Goal: Transaction & Acquisition: Purchase product/service

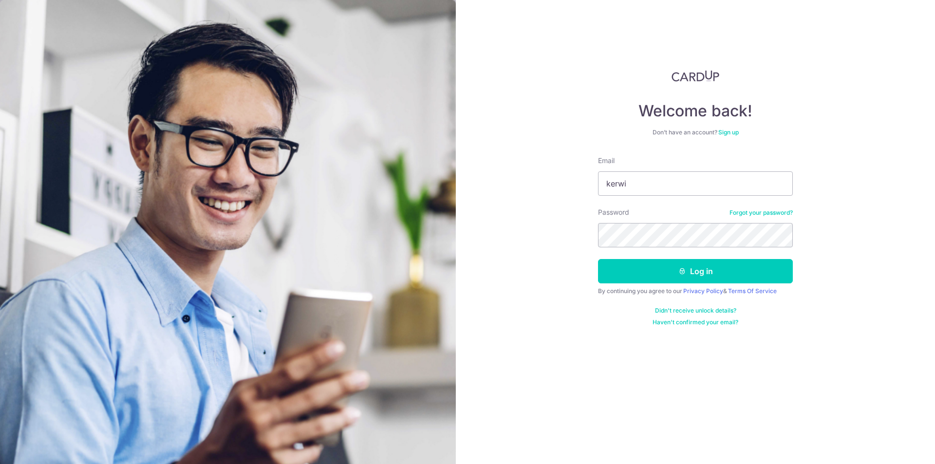
type input "kerwin@pohwahgroup.com.sg"
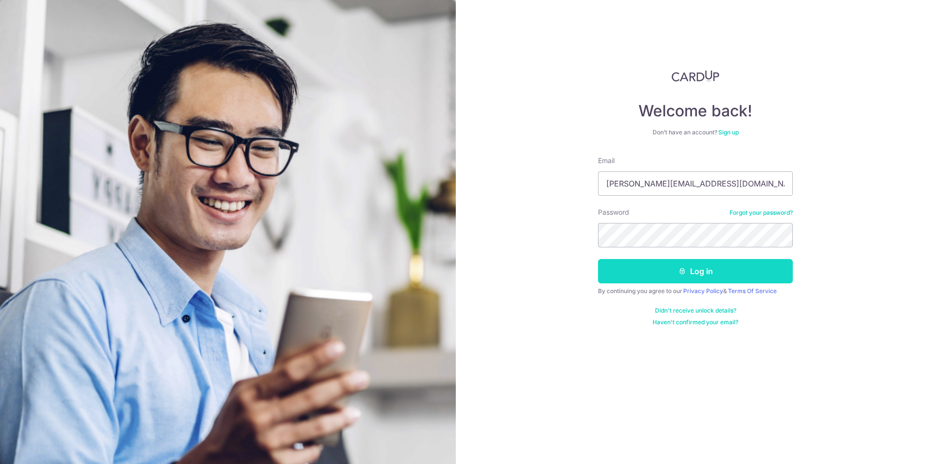
click at [660, 264] on button "Log in" at bounding box center [695, 271] width 195 height 24
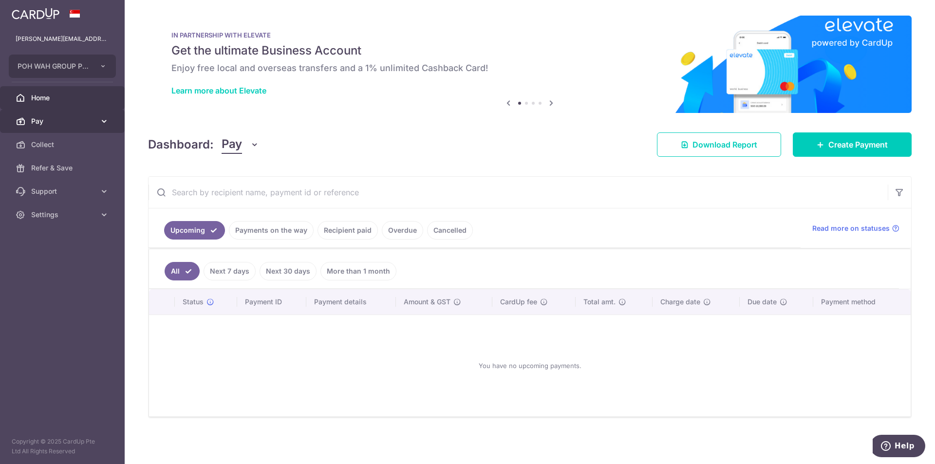
click at [65, 130] on link "Pay" at bounding box center [62, 121] width 125 height 23
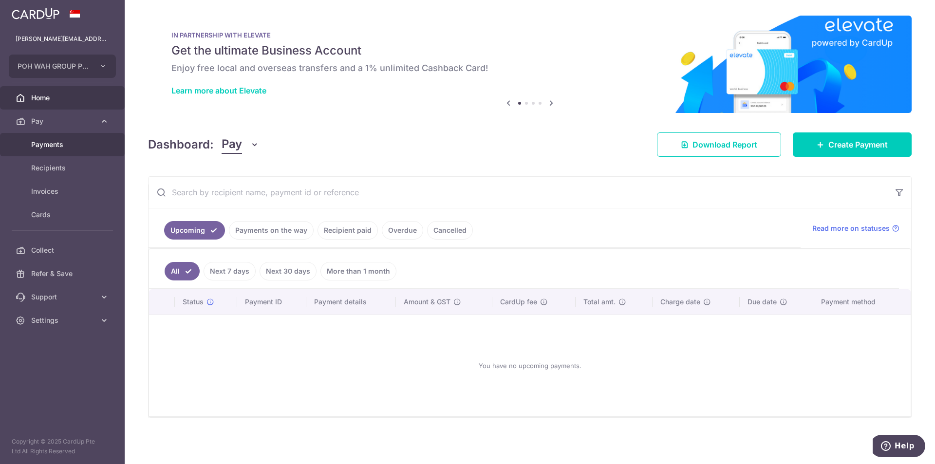
click at [63, 144] on span "Payments" at bounding box center [63, 145] width 64 height 10
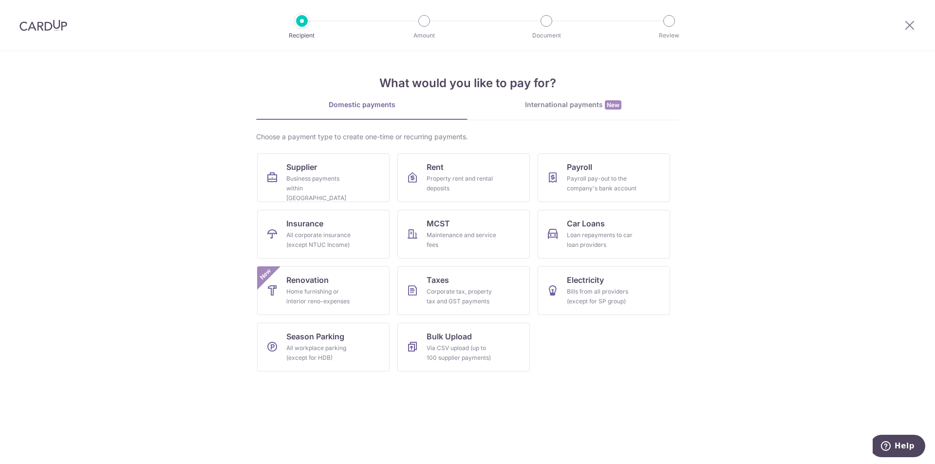
click at [556, 105] on div "International payments New" at bounding box center [572, 105] width 211 height 10
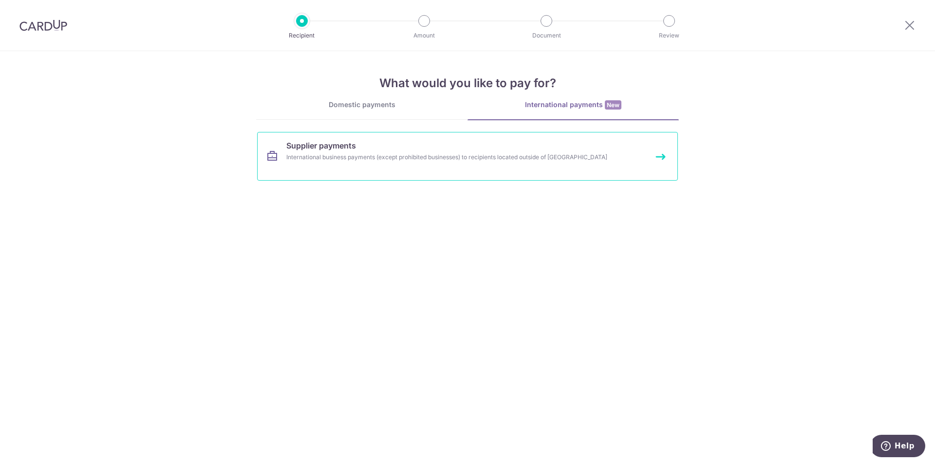
click at [361, 159] on div "International business payments (except prohibited businesses) to recipients lo…" at bounding box center [454, 157] width 336 height 10
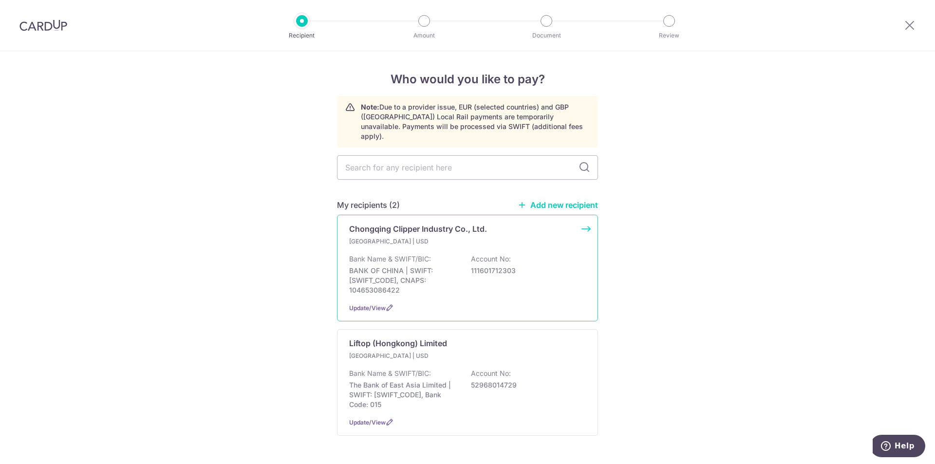
click at [546, 240] on div "China | USD Bank Name & SWIFT/BIC: BANK OF CHINA | SWIFT: BKCHCNBJ59A, CNAPS: 1…" at bounding box center [467, 266] width 237 height 58
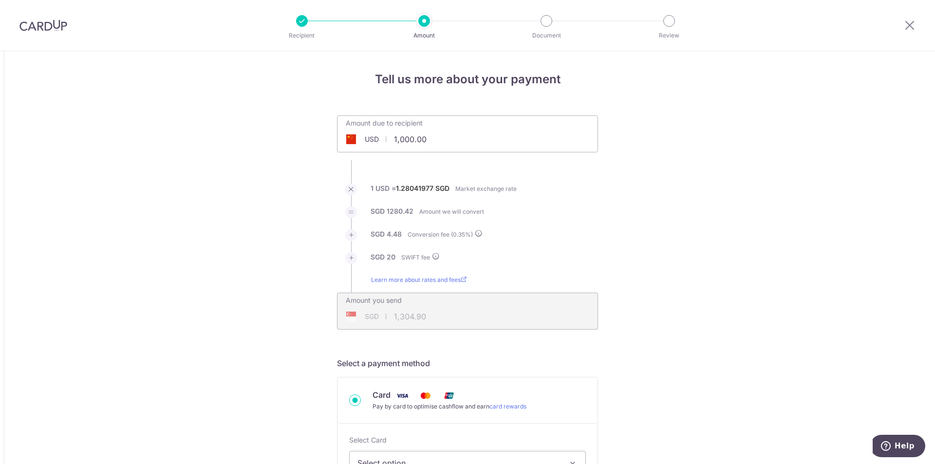
drag, startPoint x: 471, startPoint y: 135, endPoint x: 343, endPoint y: 149, distance: 128.8
click at [343, 149] on input "1,000.00" at bounding box center [412, 139] width 150 height 22
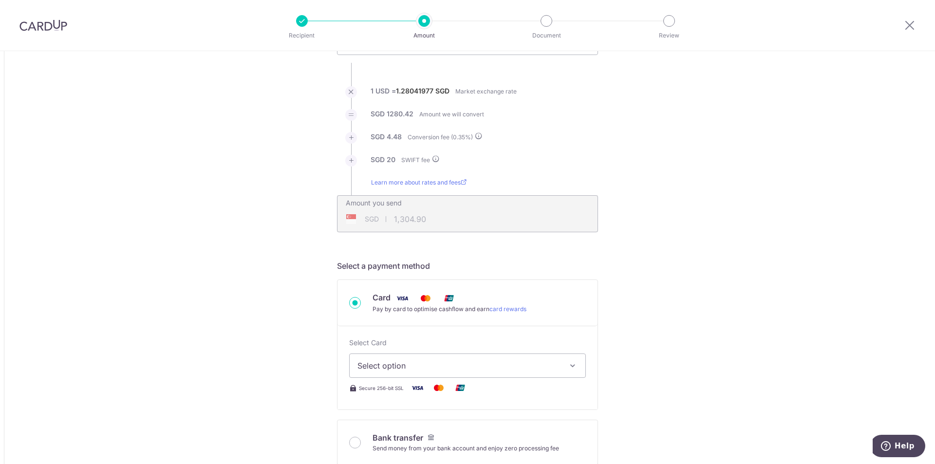
scroll to position [83, 0]
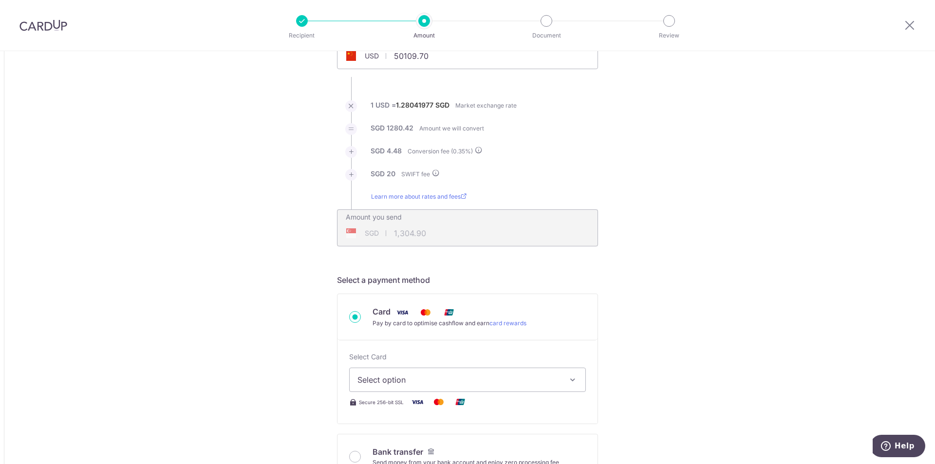
type input "50,109.70"
type input "64,410.35"
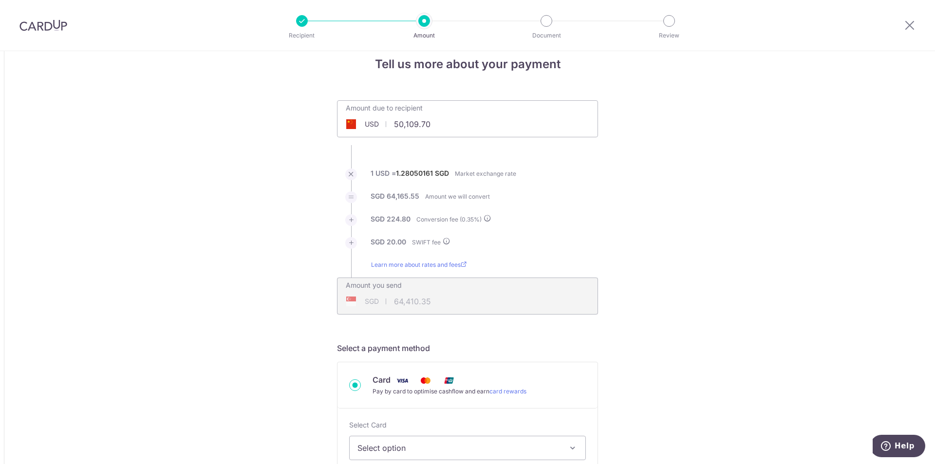
scroll to position [0, 0]
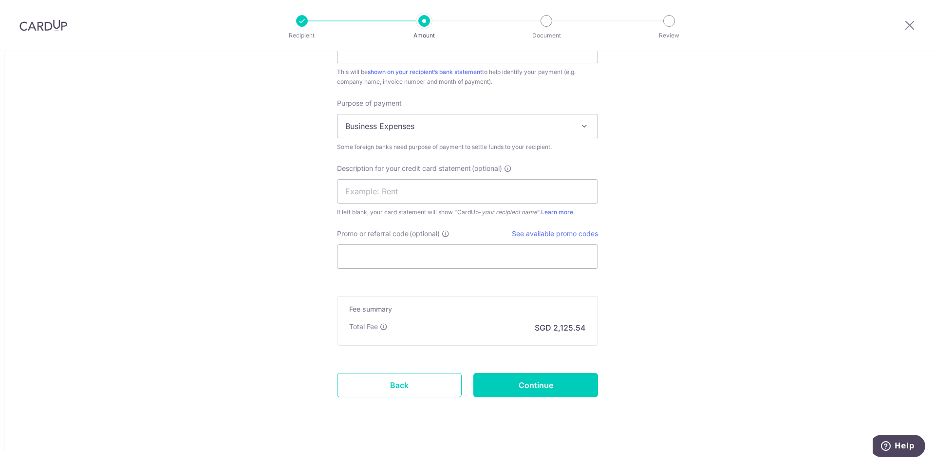
scroll to position [923, 0]
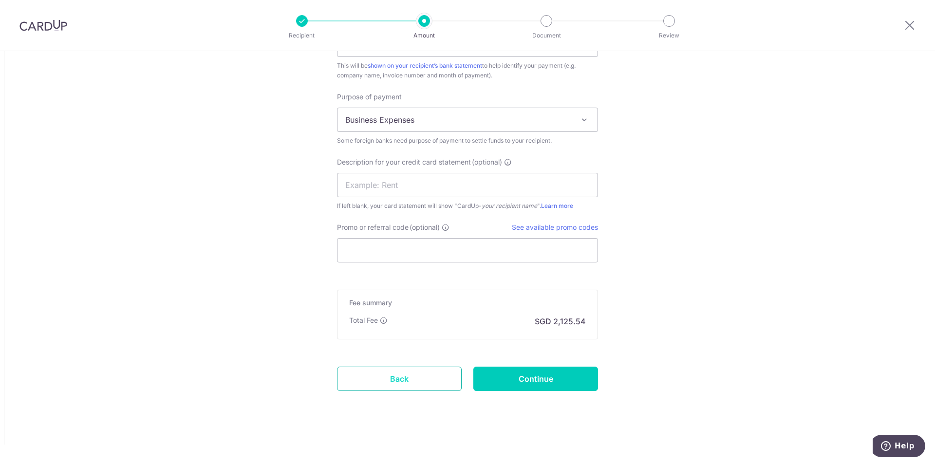
click at [389, 375] on link "Back" at bounding box center [399, 379] width 125 height 24
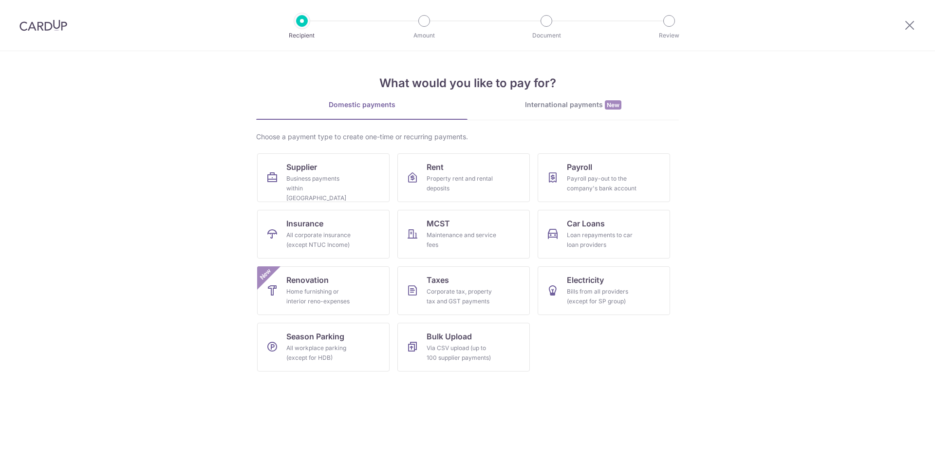
click at [543, 101] on div "International payments New" at bounding box center [572, 105] width 211 height 10
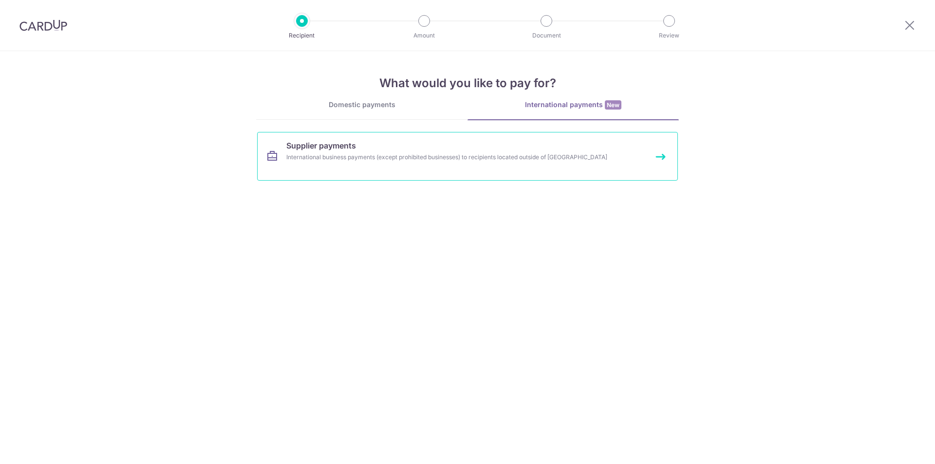
click at [358, 160] on div "International business payments (except prohibited businesses) to recipients lo…" at bounding box center [454, 157] width 336 height 10
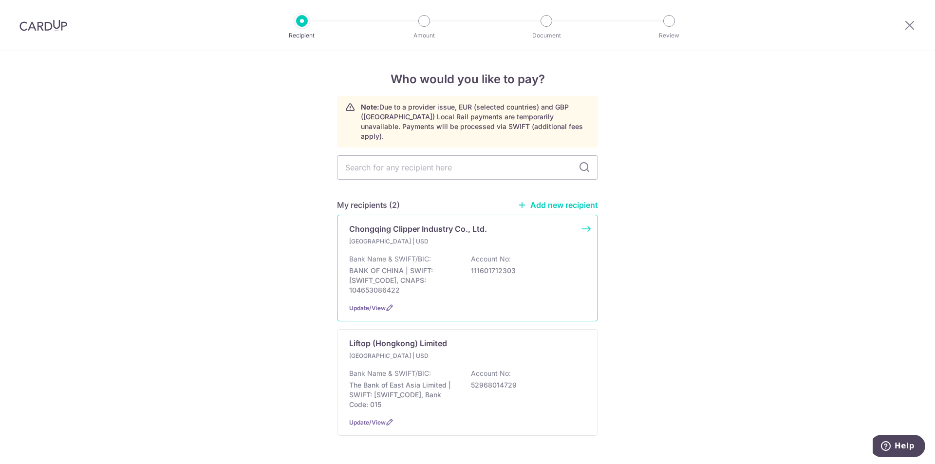
click at [487, 266] on p "111601712303" at bounding box center [525, 271] width 109 height 10
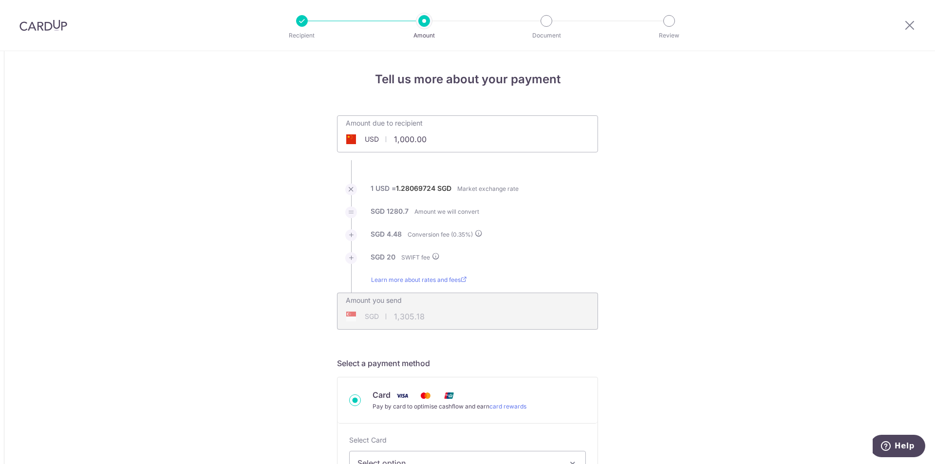
click at [458, 146] on input "1,000.00" at bounding box center [412, 139] width 150 height 22
type input "1"
type input "50,109.70"
type input "64,416.37"
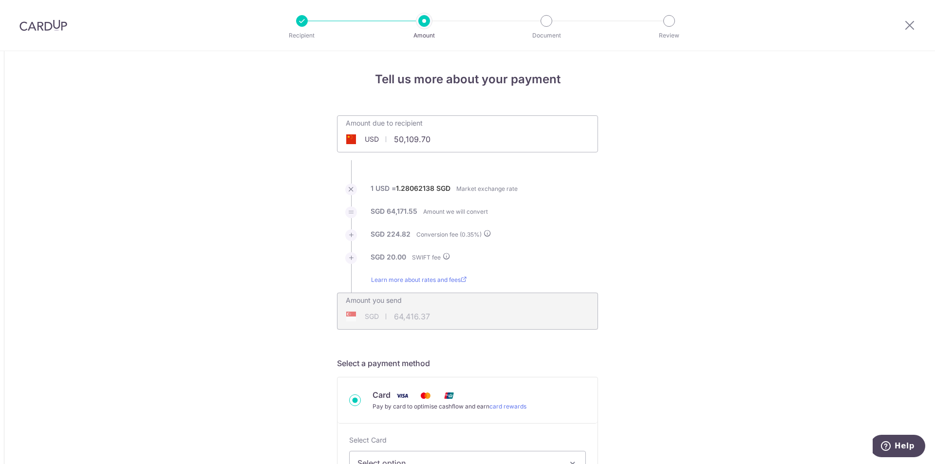
scroll to position [146, 0]
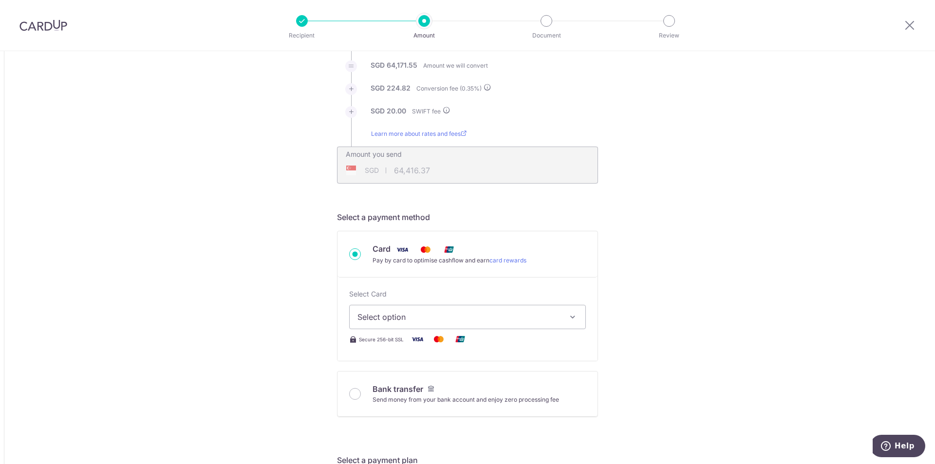
click at [501, 316] on span "Select option" at bounding box center [458, 317] width 203 height 12
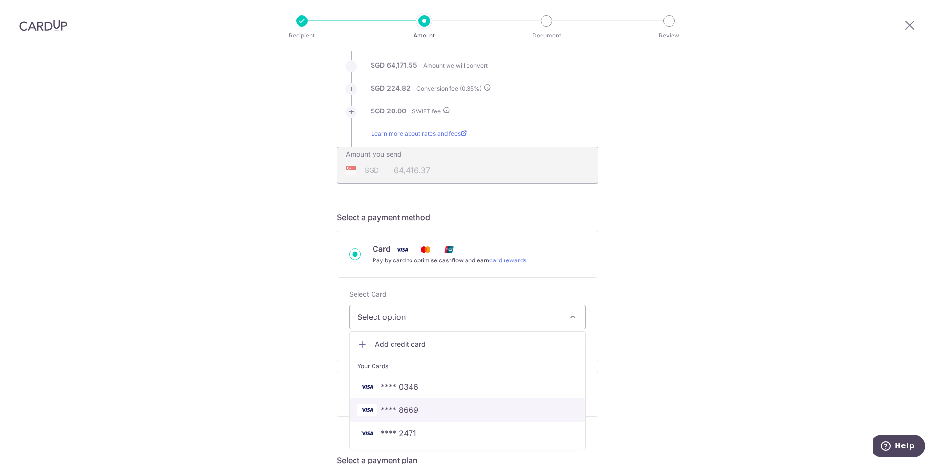
click at [422, 416] on link "**** 8669" at bounding box center [468, 409] width 236 height 23
type input "50,109.70"
type input "64,413.00"
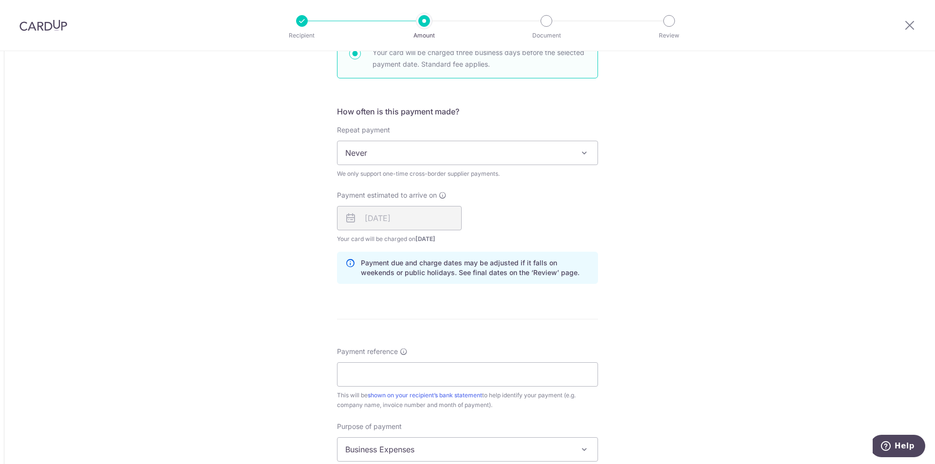
scroll to position [682, 0]
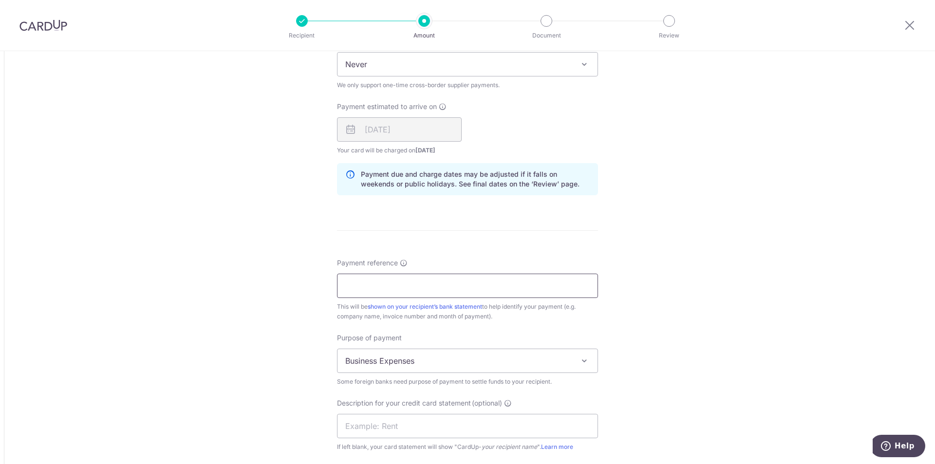
click at [403, 286] on input "Payment reference" at bounding box center [467, 286] width 261 height 24
drag, startPoint x: 378, startPoint y: 286, endPoint x: 152, endPoint y: 285, distance: 225.9
click at [152, 285] on div "Tell us more about your payment Amount due to recipient USD 50,109.70 50109.7 1…" at bounding box center [467, 37] width 935 height 1336
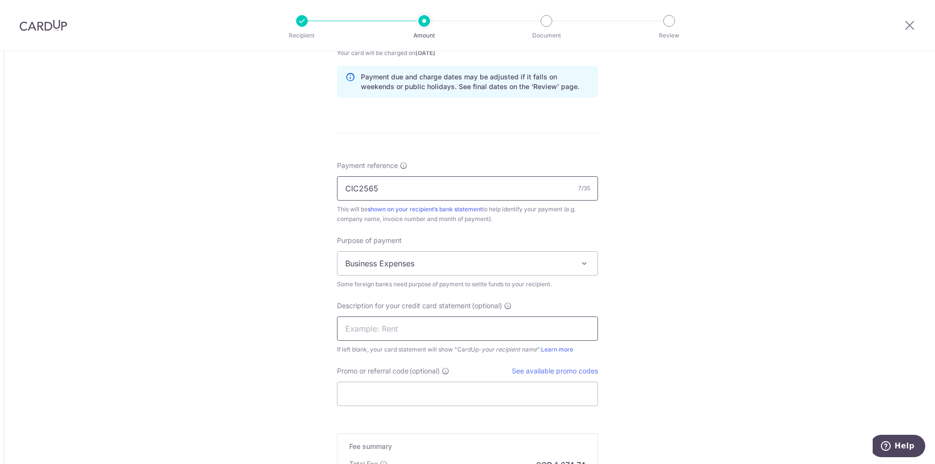
scroll to position [923, 0]
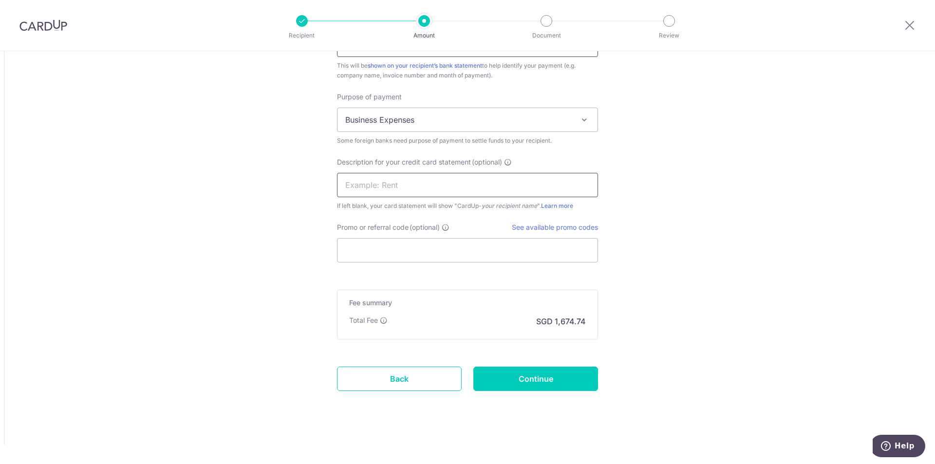
type input "CIC2565"
click at [406, 181] on input "text" at bounding box center [467, 185] width 261 height 24
type input "CQ-CIC2565"
drag, startPoint x: 465, startPoint y: 245, endPoint x: 463, endPoint y: 237, distance: 9.0
click at [465, 244] on input "Promo or referral code (optional)" at bounding box center [467, 250] width 261 height 24
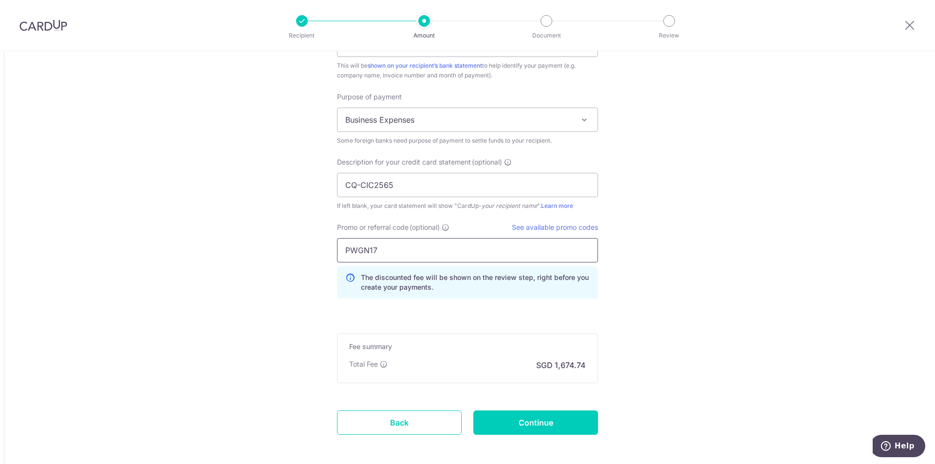
type input "PWGN17"
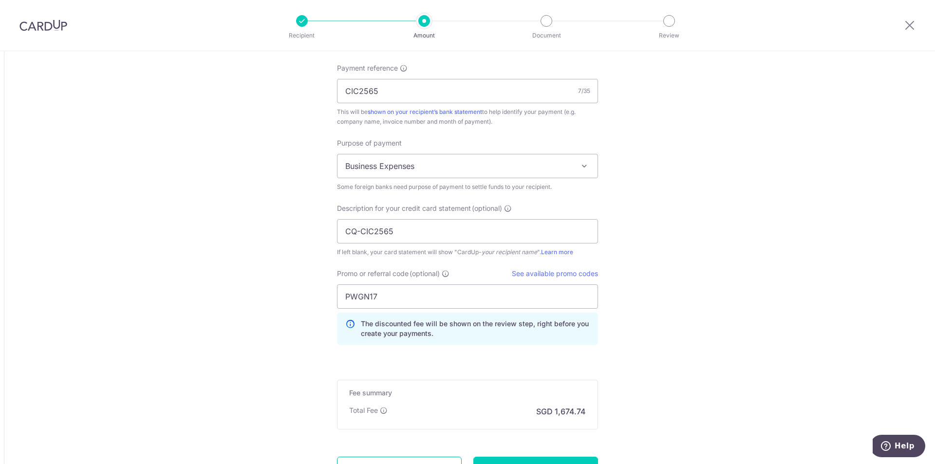
scroll to position [966, 0]
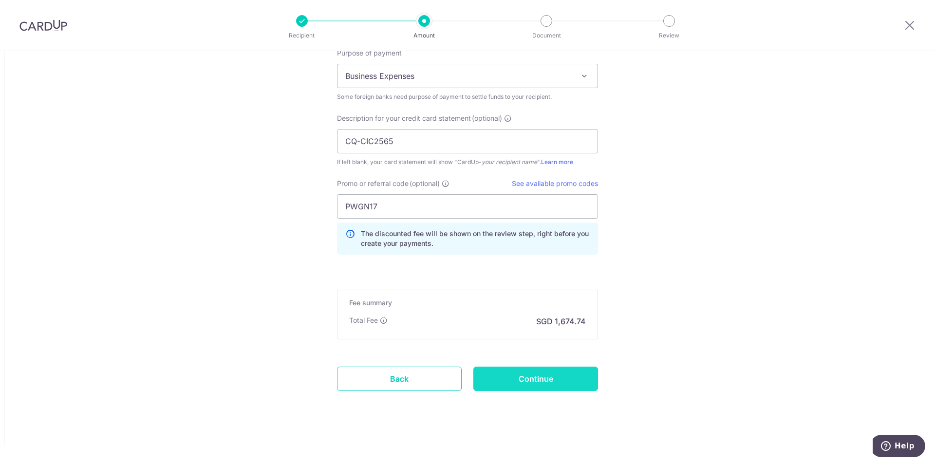
click at [570, 386] on input "Continue" at bounding box center [535, 379] width 125 height 24
type input "Create Schedule"
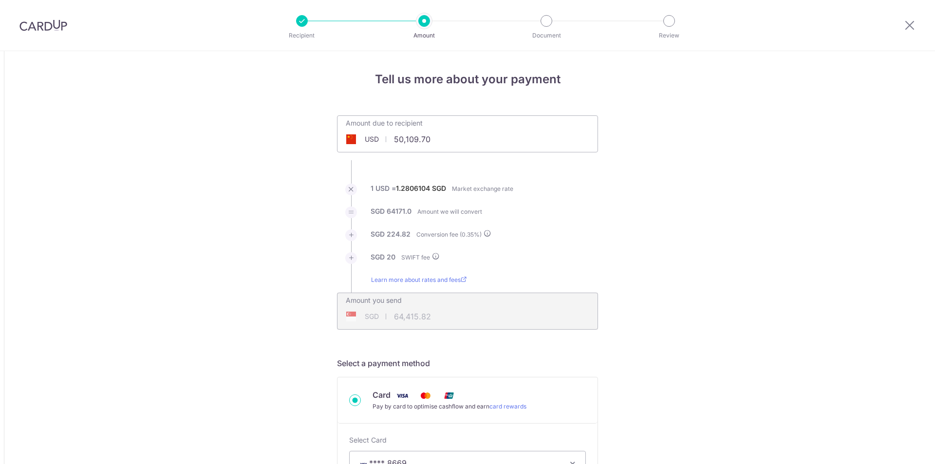
scroll to position [994, 0]
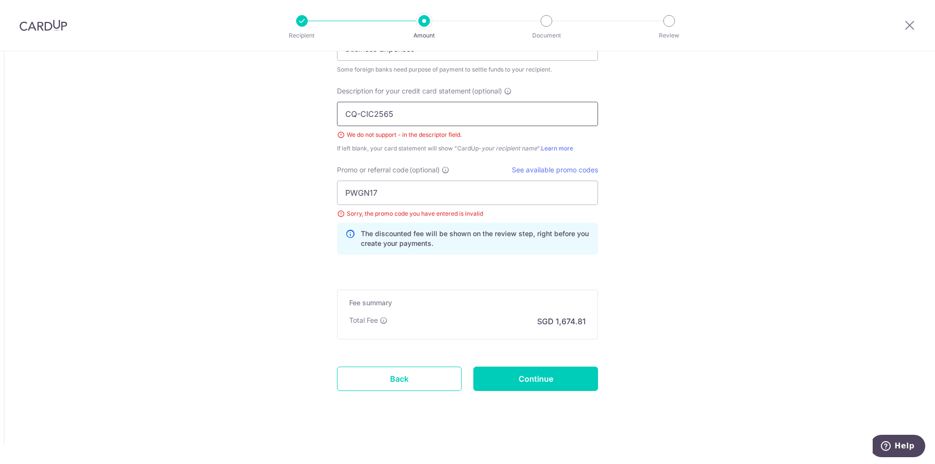
click at [362, 114] on input "CQ-CIC2565" at bounding box center [467, 114] width 261 height 24
click at [360, 112] on input "CQ-CIC2565" at bounding box center [467, 114] width 261 height 24
type input "CQ CIC2565"
drag, startPoint x: 391, startPoint y: 199, endPoint x: 231, endPoint y: 202, distance: 159.7
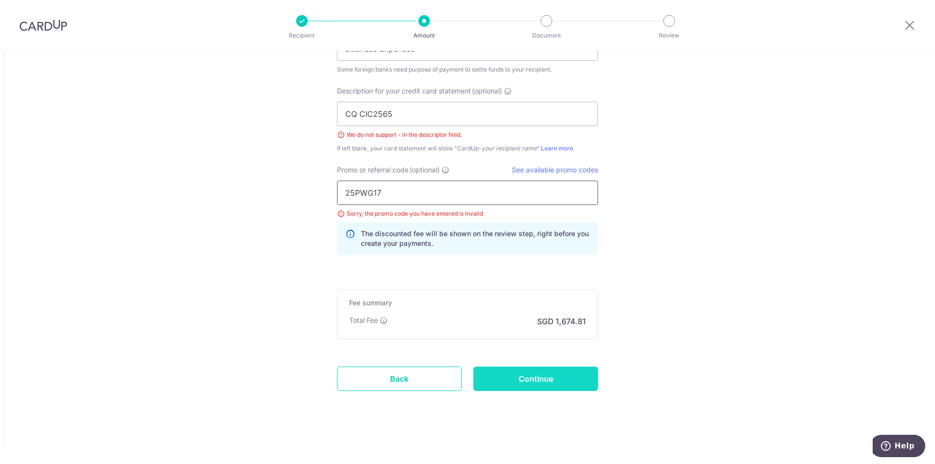
type input "25PWG17"
click at [542, 378] on input "Continue" at bounding box center [535, 379] width 125 height 24
type input "Create Schedule"
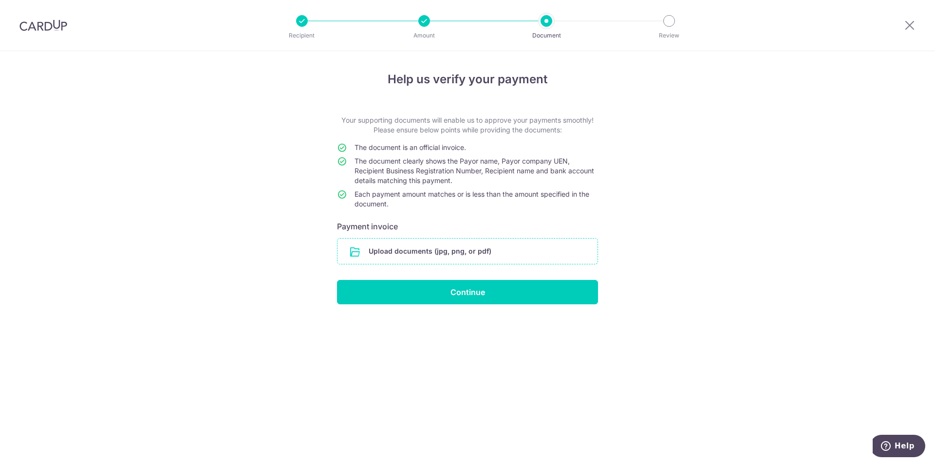
click at [458, 253] on input "file" at bounding box center [467, 251] width 260 height 25
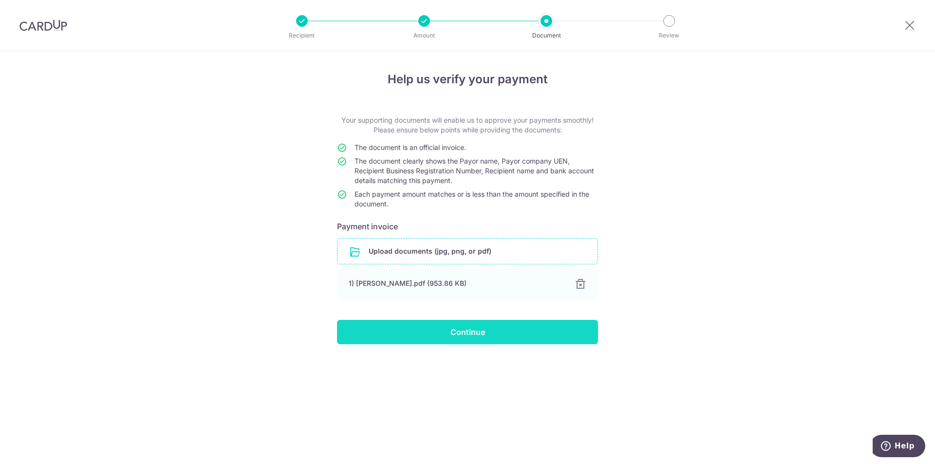
click at [438, 328] on input "Continue" at bounding box center [467, 332] width 261 height 24
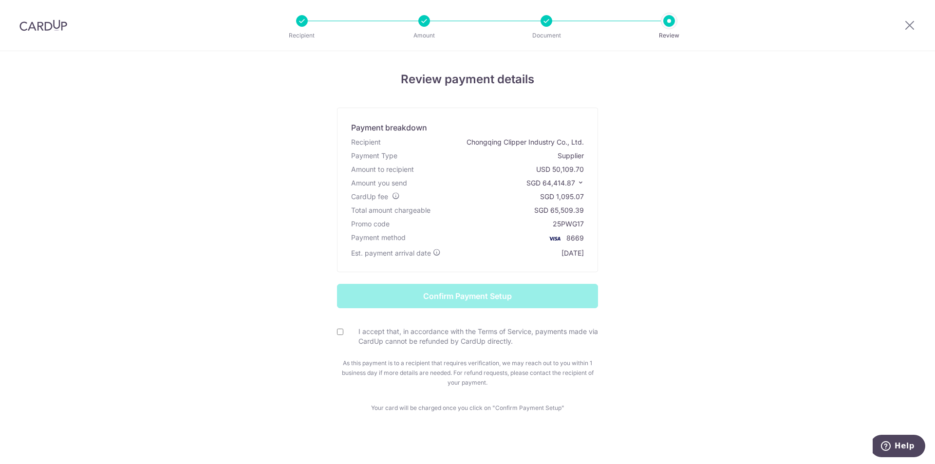
click at [337, 330] on input "I accept that, in accordance with the Terms of Service, payments made via CardU…" at bounding box center [340, 332] width 6 height 6
checkbox input "true"
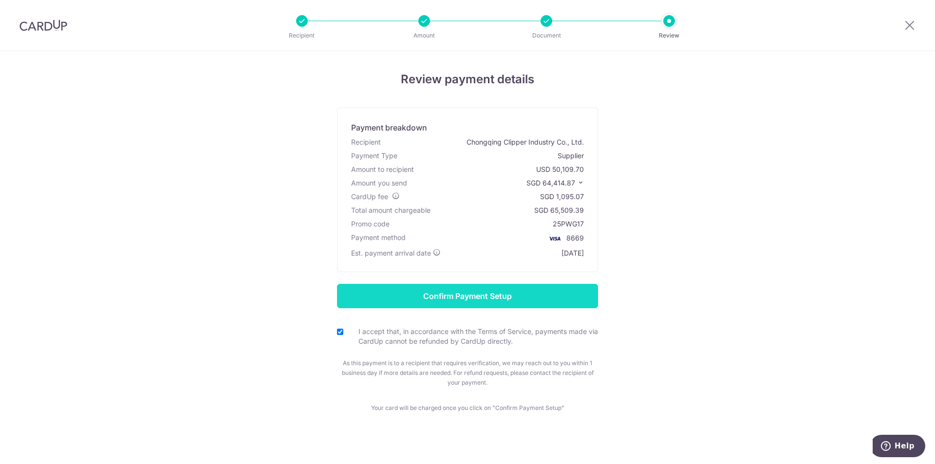
click at [524, 298] on input "Confirm Payment Setup" at bounding box center [467, 296] width 261 height 24
